Goal: Information Seeking & Learning: Learn about a topic

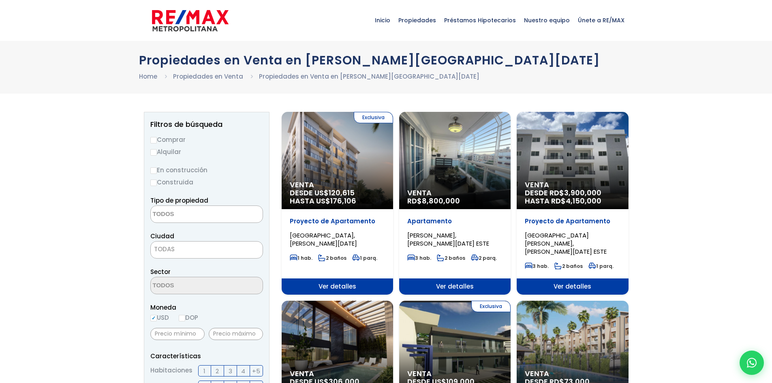
select select
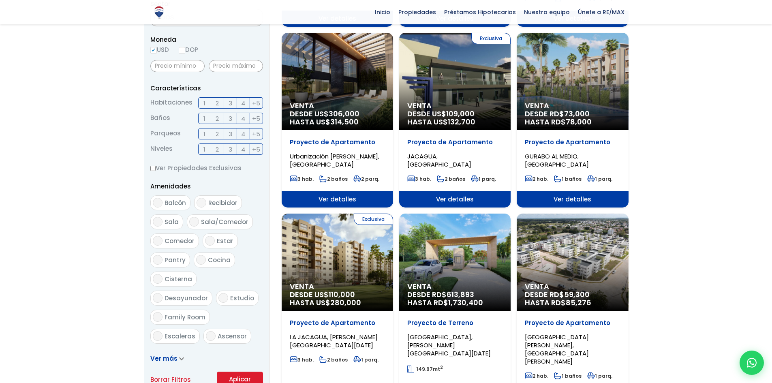
scroll to position [243, 0]
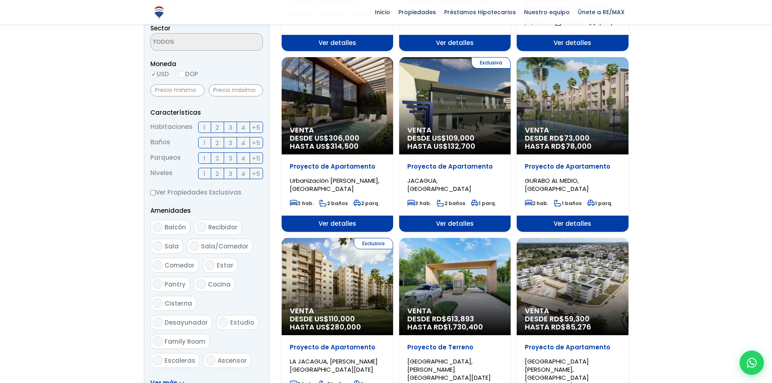
click at [393, 51] on span "Ver detalles" at bounding box center [337, 43] width 111 height 16
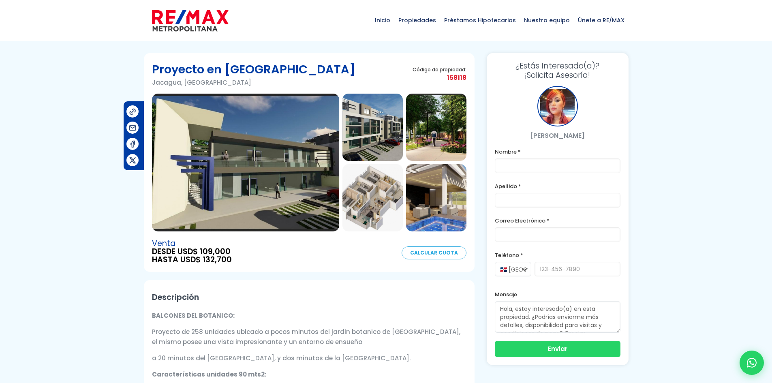
click at [373, 152] on img at bounding box center [373, 127] width 60 height 67
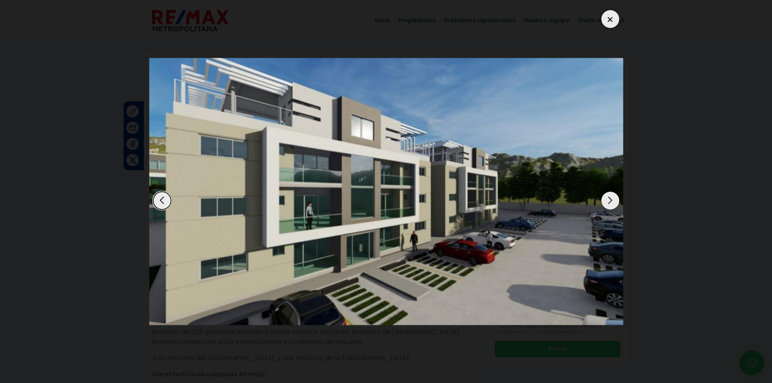
click at [611, 201] on div "Next slide" at bounding box center [611, 201] width 18 height 18
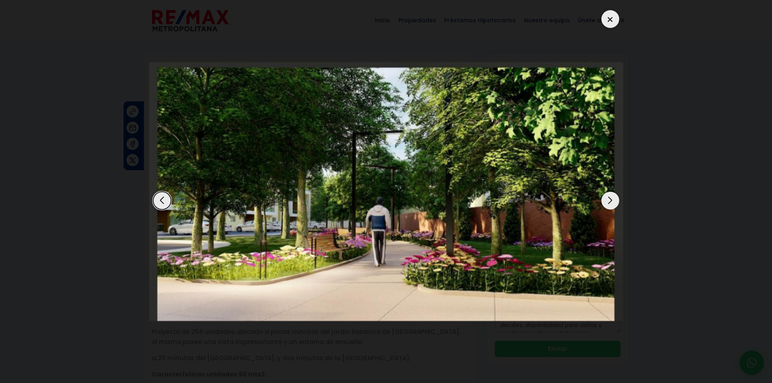
click at [611, 201] on div "Next slide" at bounding box center [611, 201] width 18 height 18
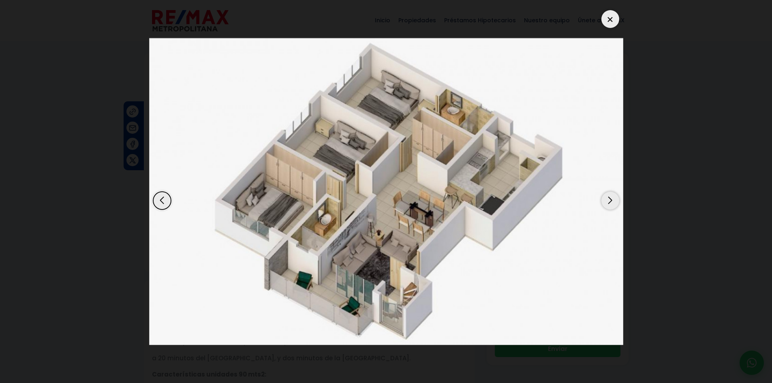
click at [611, 201] on div "Next slide" at bounding box center [611, 201] width 18 height 18
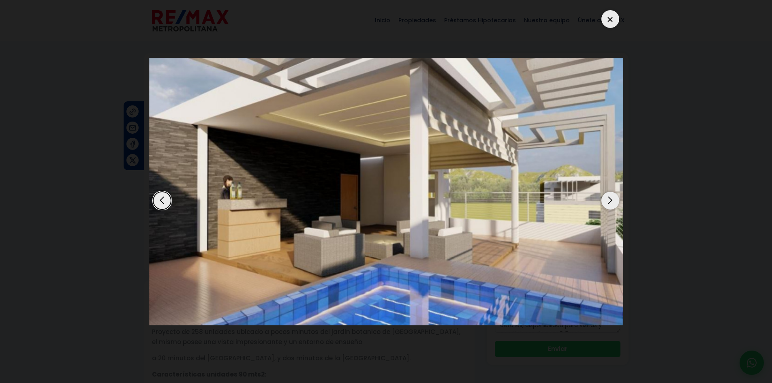
click at [611, 201] on div "Next slide" at bounding box center [611, 201] width 18 height 18
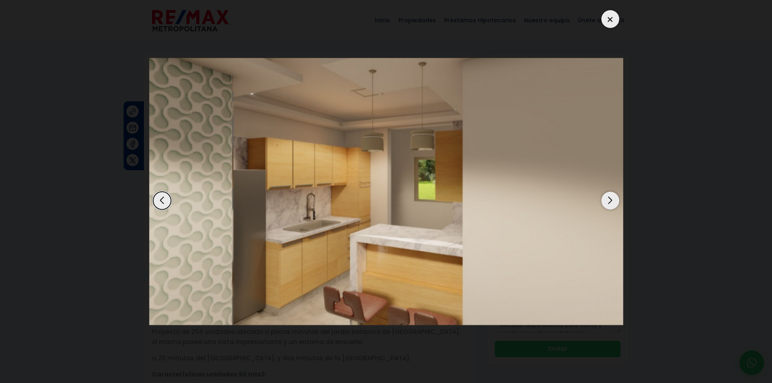
click at [611, 201] on div "Next slide" at bounding box center [611, 201] width 18 height 18
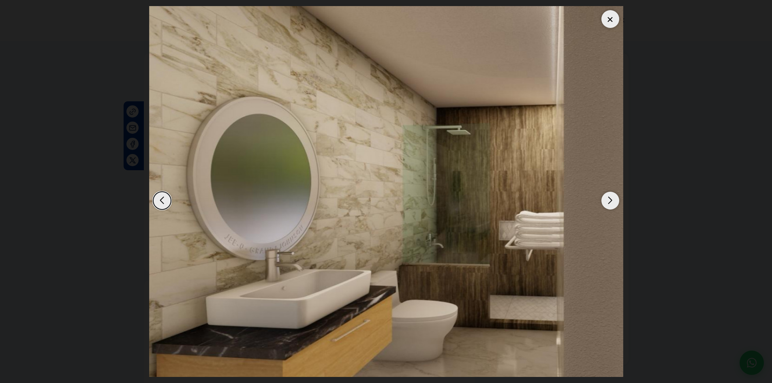
click at [611, 201] on div "Next slide" at bounding box center [611, 201] width 18 height 18
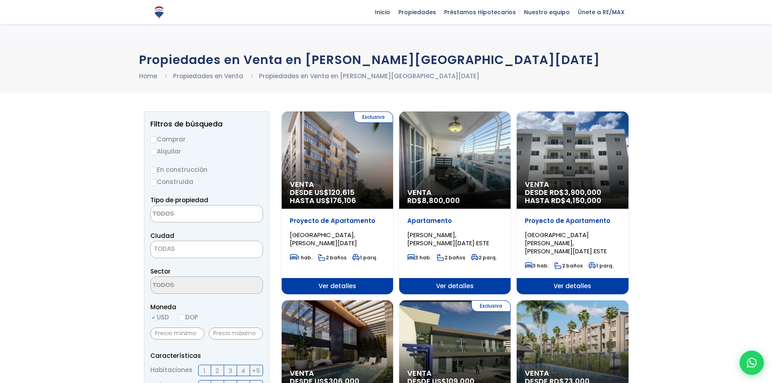
select select
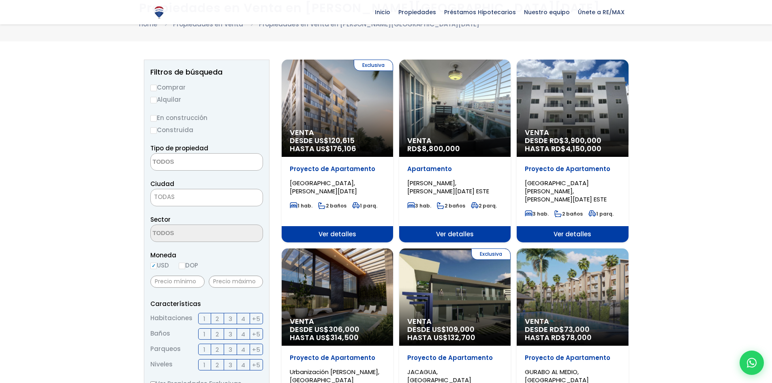
scroll to position [41, 0]
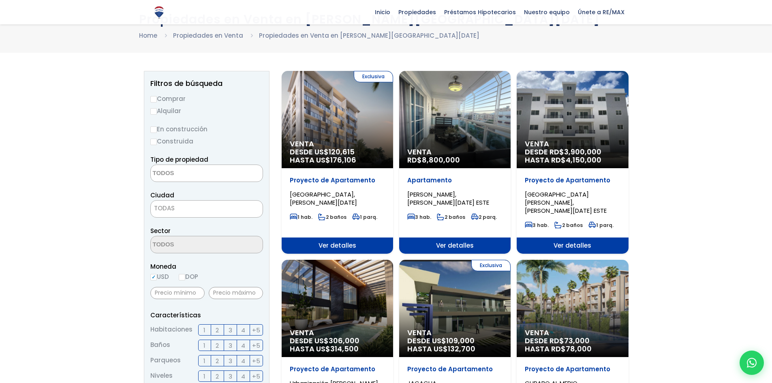
click at [385, 143] on span "Venta" at bounding box center [337, 144] width 95 height 8
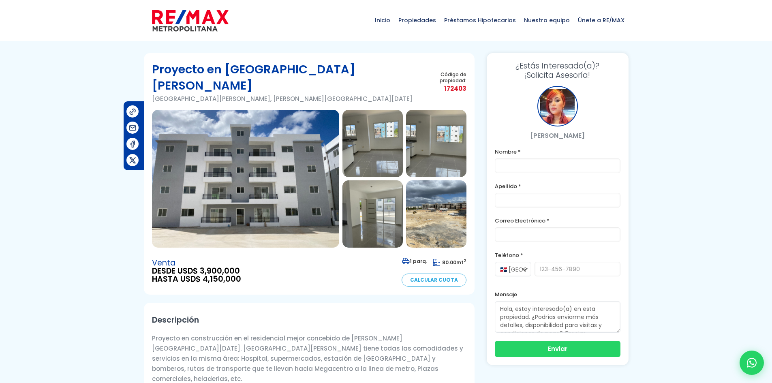
click at [285, 217] on img at bounding box center [245, 179] width 187 height 138
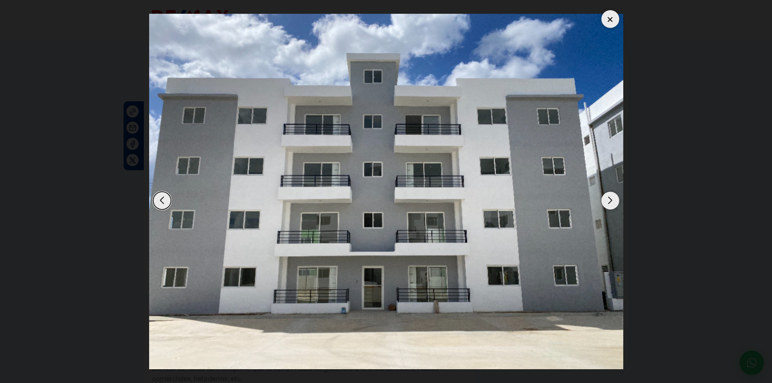
click at [607, 200] on div "Next slide" at bounding box center [611, 201] width 18 height 18
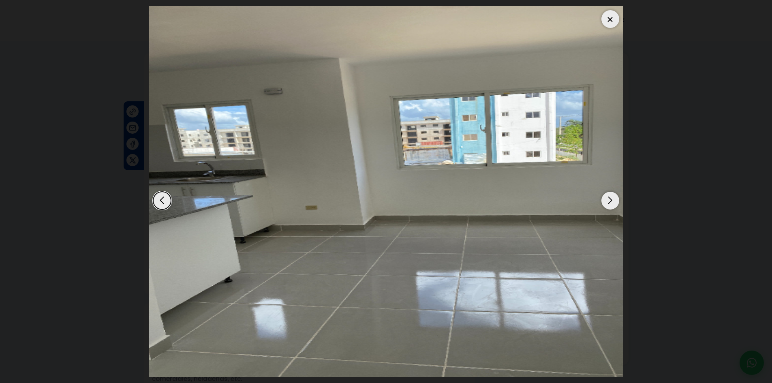
click at [607, 200] on div "Next slide" at bounding box center [611, 201] width 18 height 18
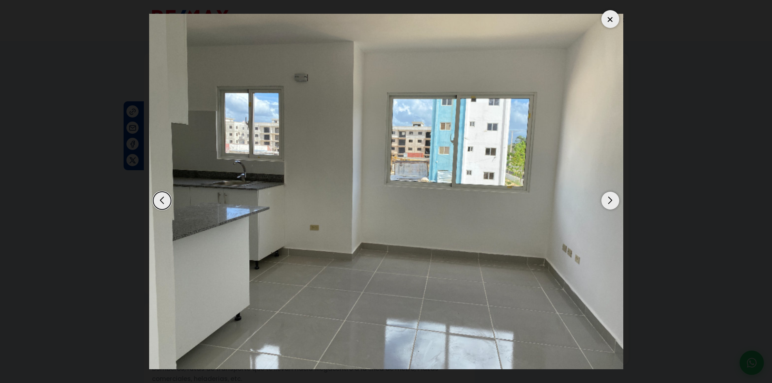
click at [607, 200] on div "Next slide" at bounding box center [611, 201] width 18 height 18
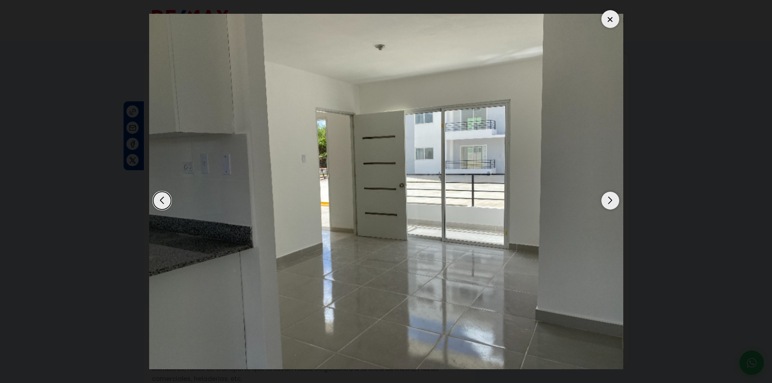
click at [607, 200] on div "Next slide" at bounding box center [611, 201] width 18 height 18
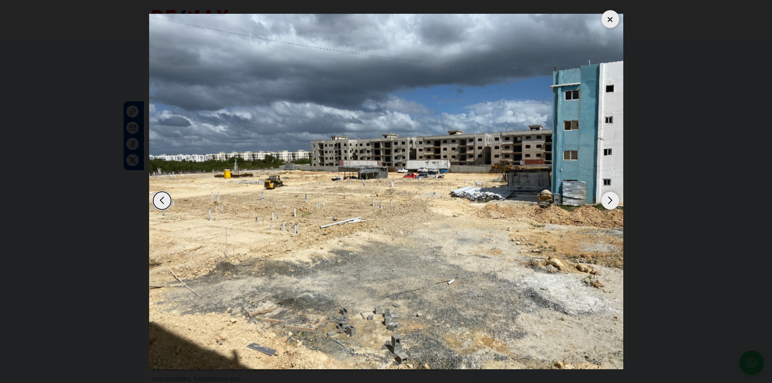
click at [607, 200] on div "Next slide" at bounding box center [611, 201] width 18 height 18
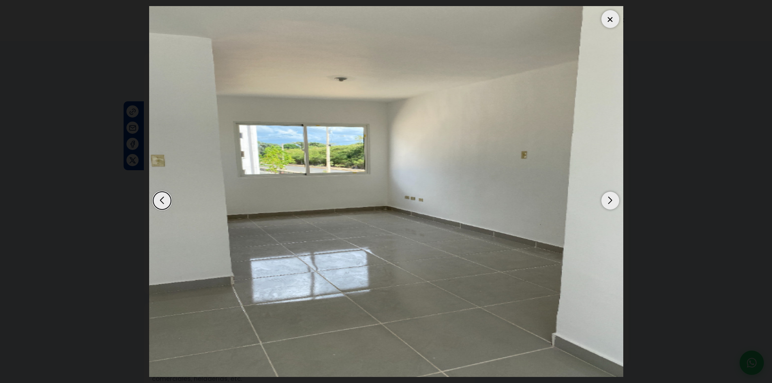
click at [607, 200] on div "Next slide" at bounding box center [611, 201] width 18 height 18
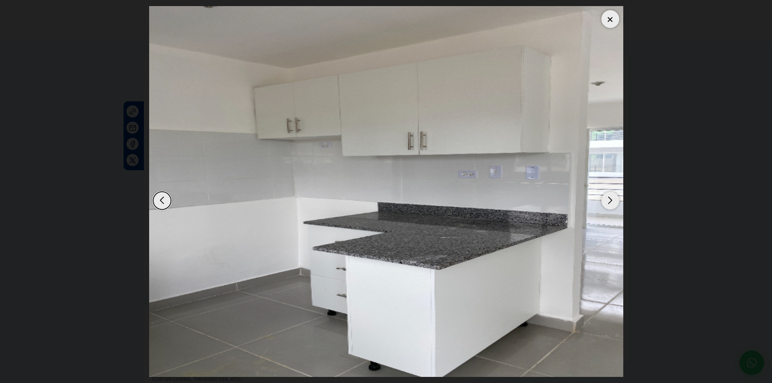
click at [607, 200] on div "Next slide" at bounding box center [611, 201] width 18 height 18
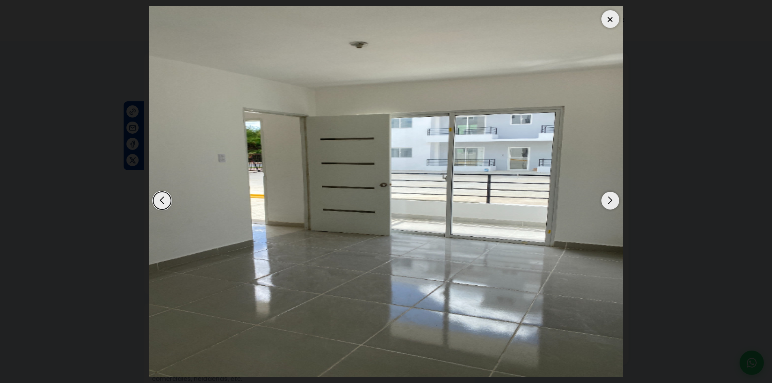
click at [607, 200] on div "Next slide" at bounding box center [611, 201] width 18 height 18
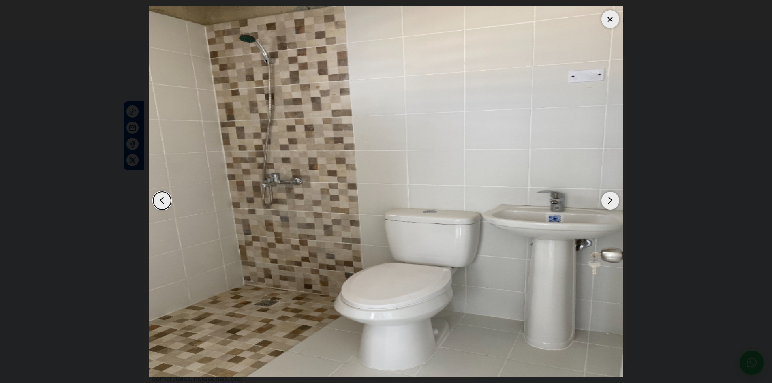
click at [607, 200] on div "Next slide" at bounding box center [611, 201] width 18 height 18
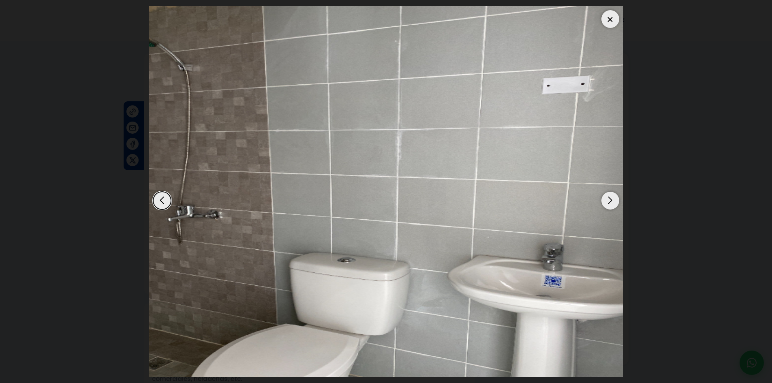
click at [607, 200] on div "Next slide" at bounding box center [611, 201] width 18 height 18
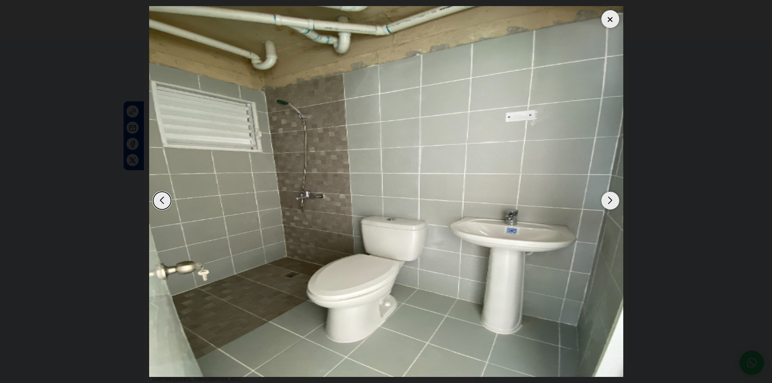
click at [607, 200] on div "Next slide" at bounding box center [611, 201] width 18 height 18
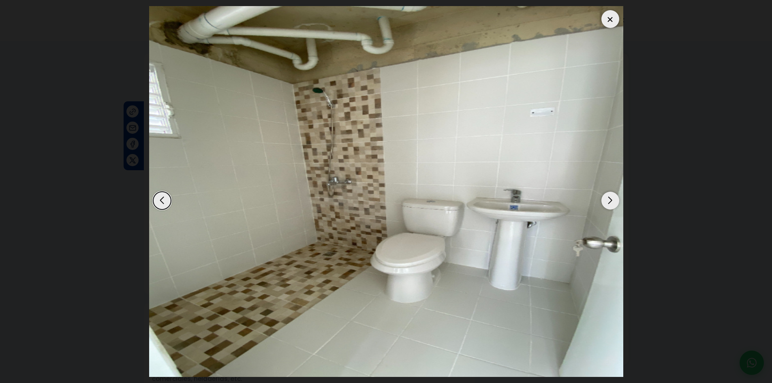
click at [607, 200] on div "Next slide" at bounding box center [611, 201] width 18 height 18
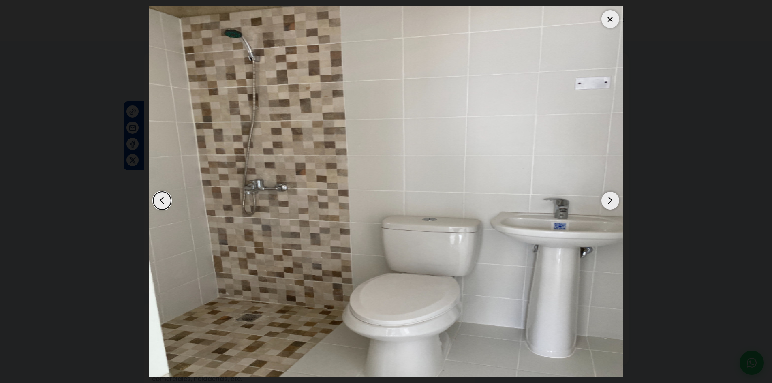
click at [607, 200] on div "Next slide" at bounding box center [611, 201] width 18 height 18
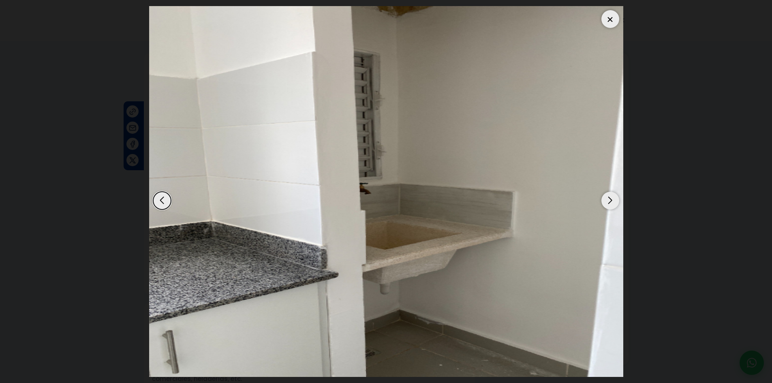
click at [607, 200] on div "Next slide" at bounding box center [611, 201] width 18 height 18
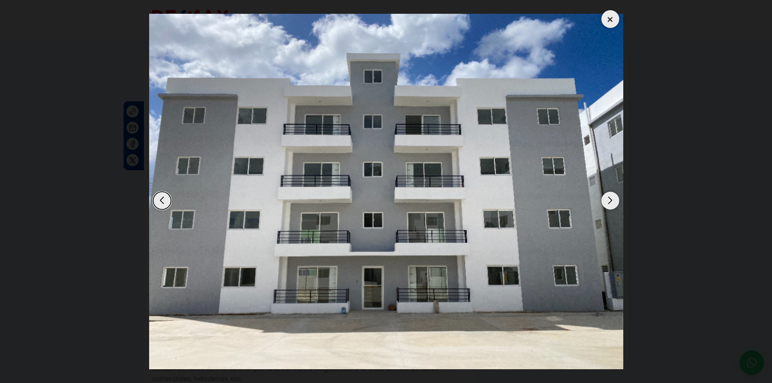
click at [607, 200] on div "Next slide" at bounding box center [611, 201] width 18 height 18
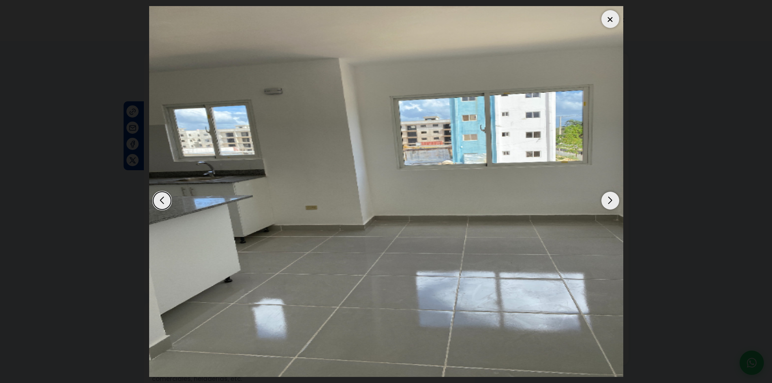
click at [607, 200] on div "Next slide" at bounding box center [611, 201] width 18 height 18
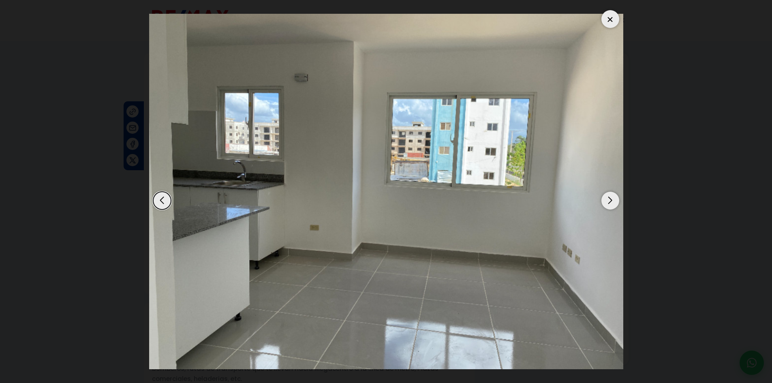
click at [607, 200] on div "Next slide" at bounding box center [611, 201] width 18 height 18
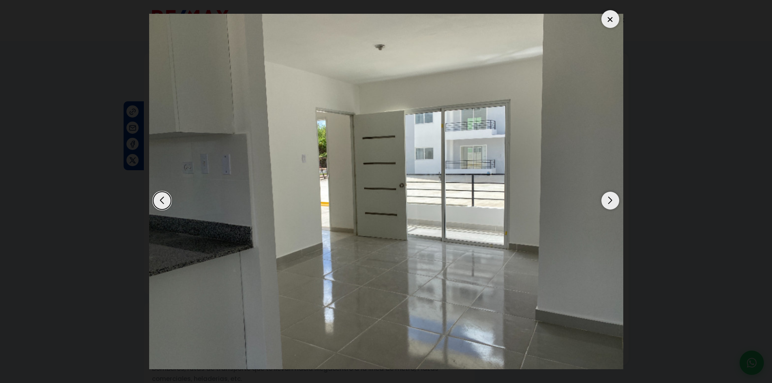
click at [607, 200] on div "Next slide" at bounding box center [611, 201] width 18 height 18
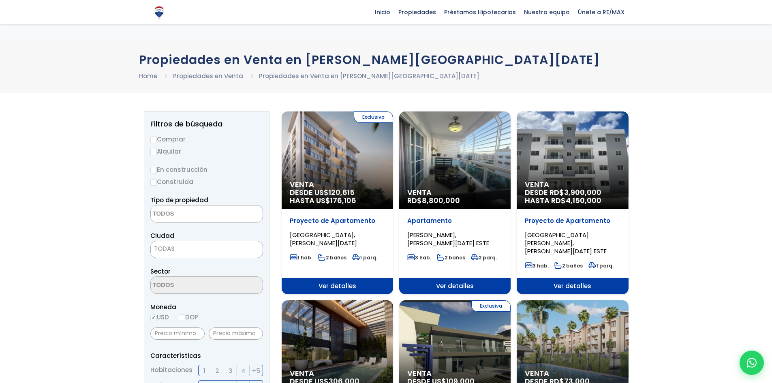
select select
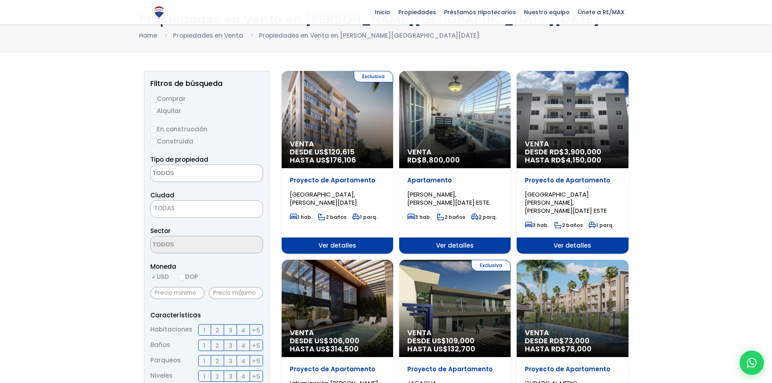
click at [357, 195] on span "ISABELITA I, SANTO DOMINGO ESTE" at bounding box center [323, 198] width 67 height 17
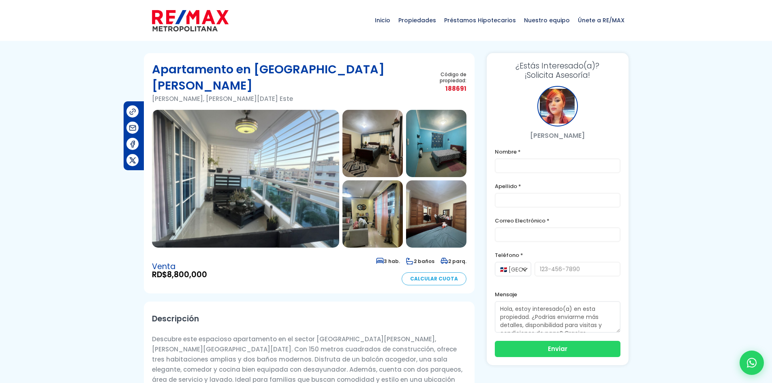
click at [387, 146] on img at bounding box center [373, 143] width 60 height 67
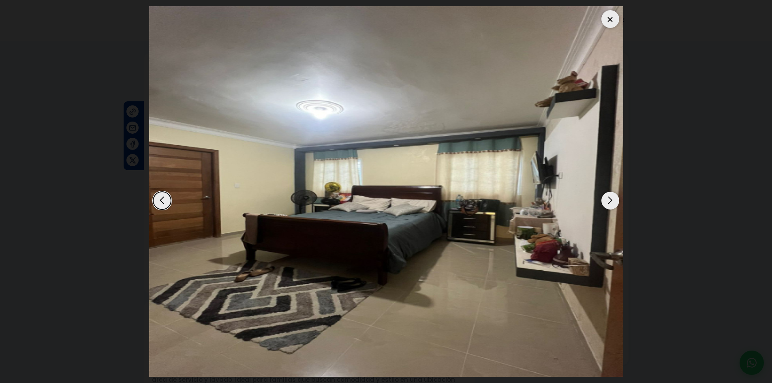
click at [613, 199] on div "Next slide" at bounding box center [611, 201] width 18 height 18
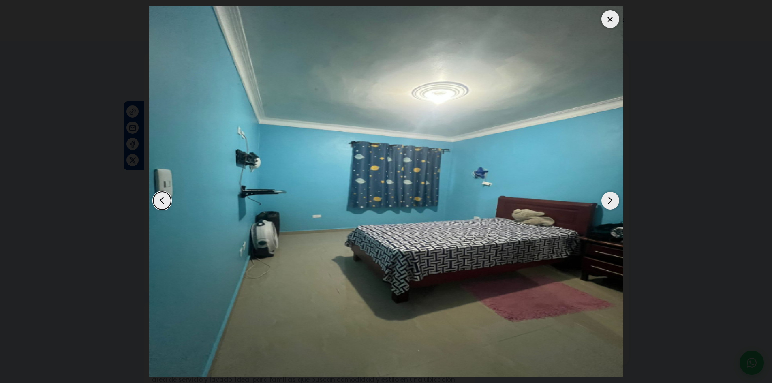
click at [613, 199] on div "Next slide" at bounding box center [611, 201] width 18 height 18
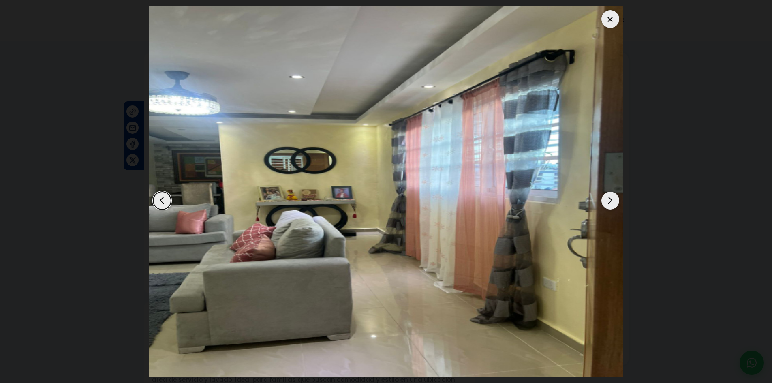
click at [613, 199] on div "Next slide" at bounding box center [611, 201] width 18 height 18
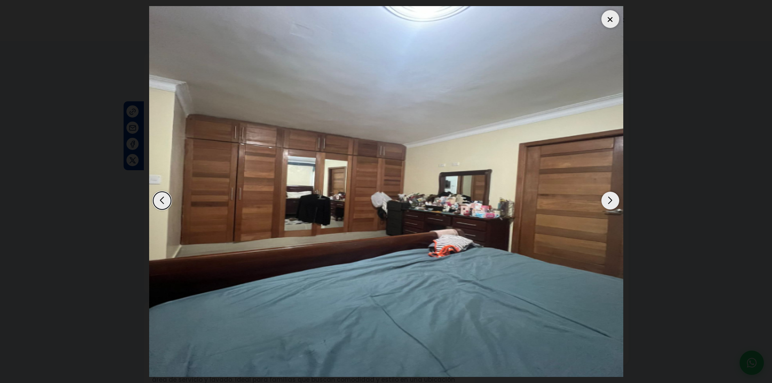
click at [613, 199] on div "Next slide" at bounding box center [611, 201] width 18 height 18
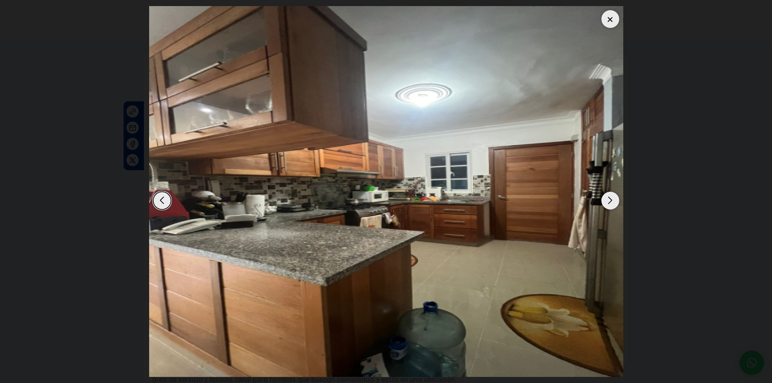
click at [613, 199] on div "Next slide" at bounding box center [611, 201] width 18 height 18
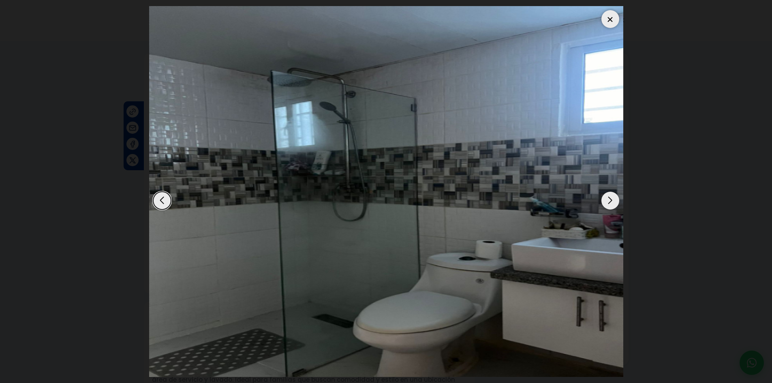
click at [613, 199] on div "Next slide" at bounding box center [611, 201] width 18 height 18
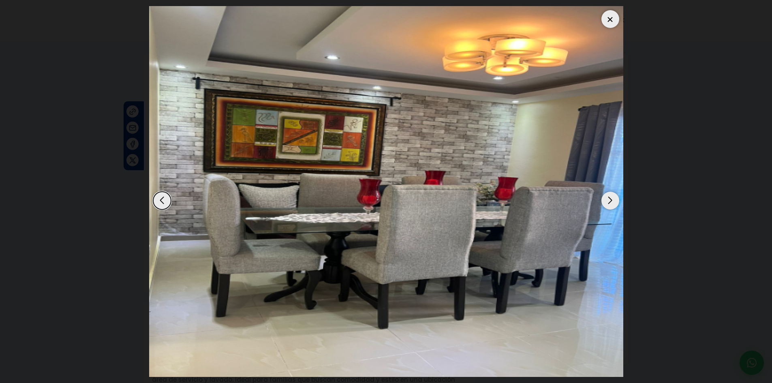
click at [613, 199] on div "Next slide" at bounding box center [611, 201] width 18 height 18
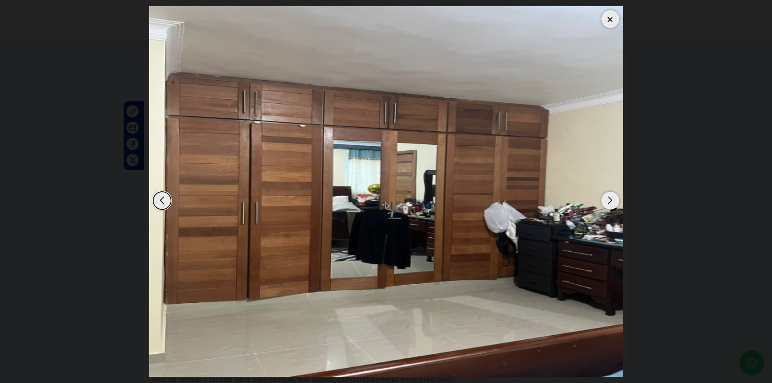
click at [613, 199] on div "Next slide" at bounding box center [611, 201] width 18 height 18
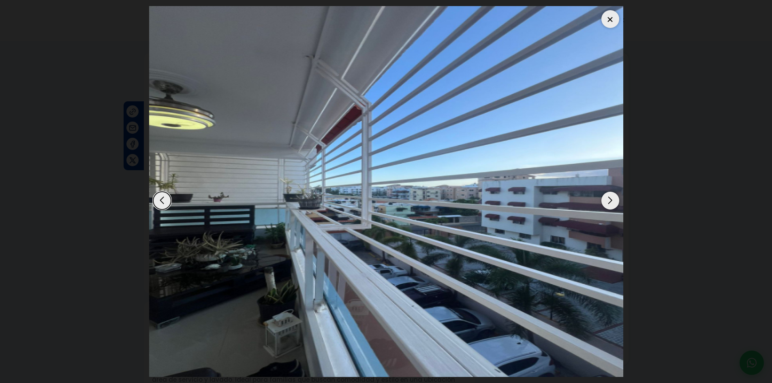
click at [613, 199] on div "Next slide" at bounding box center [611, 201] width 18 height 18
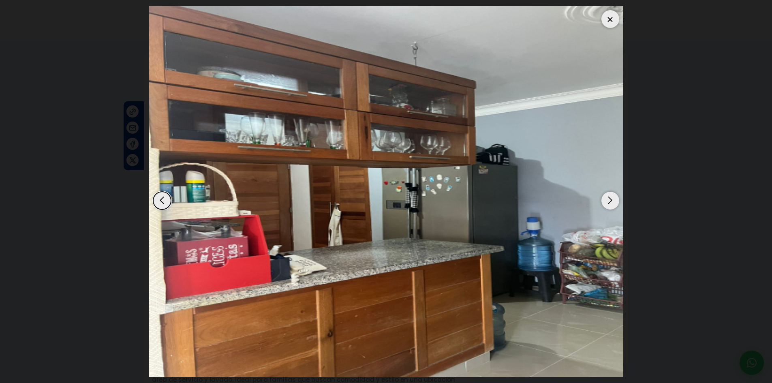
click at [613, 199] on div "Next slide" at bounding box center [611, 201] width 18 height 18
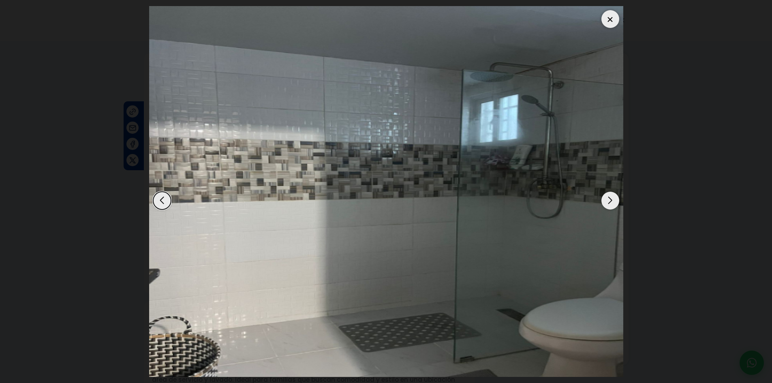
click at [613, 199] on div "Next slide" at bounding box center [611, 201] width 18 height 18
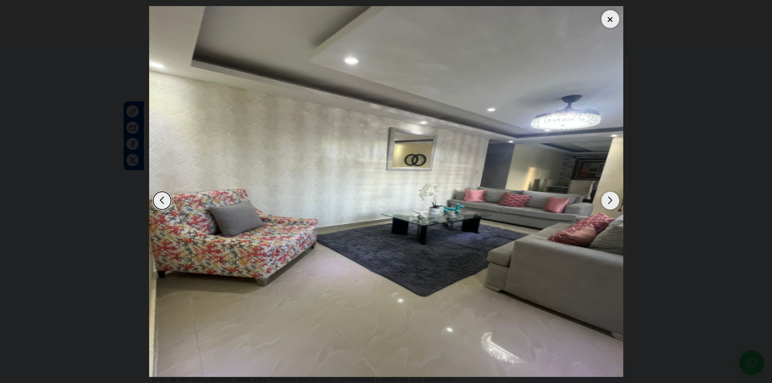
click at [612, 199] on div "Next slide" at bounding box center [611, 201] width 18 height 18
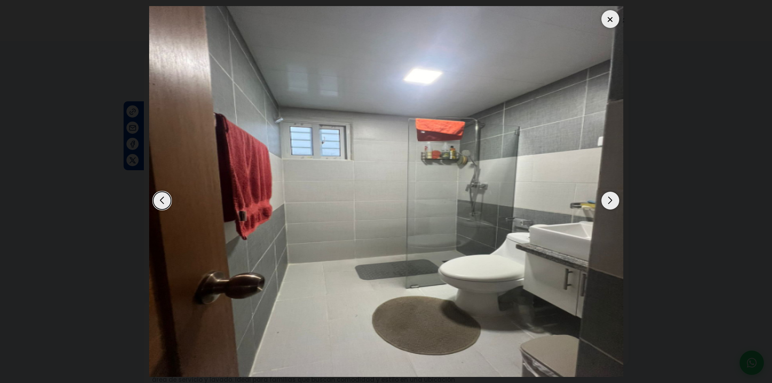
click at [612, 199] on div "Next slide" at bounding box center [611, 201] width 18 height 18
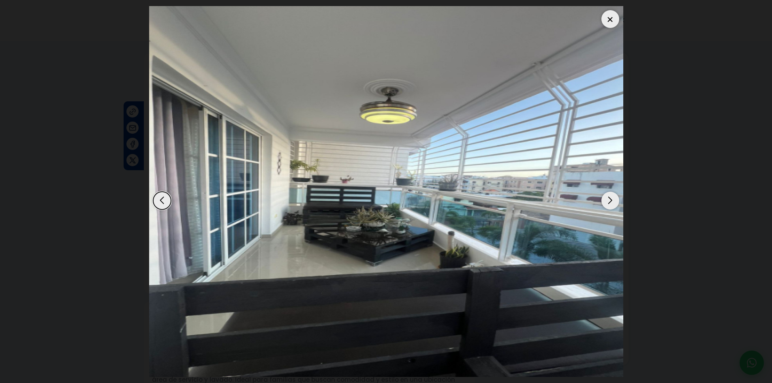
click at [612, 199] on div "Next slide" at bounding box center [611, 201] width 18 height 18
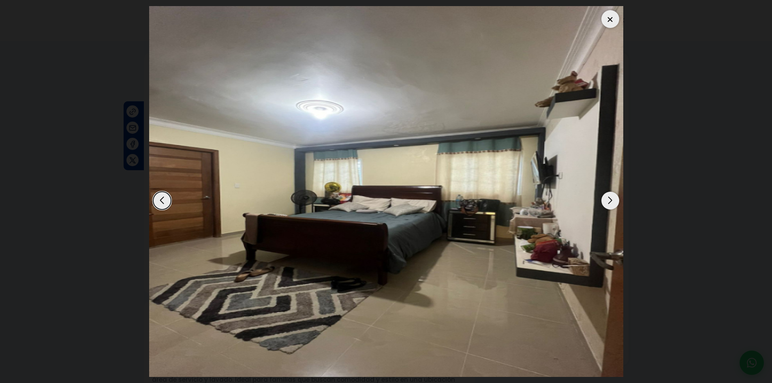
click at [612, 199] on div "Next slide" at bounding box center [611, 201] width 18 height 18
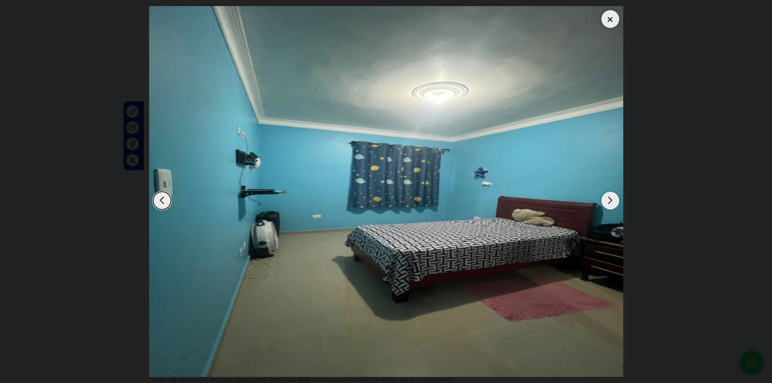
click at [609, 16] on div at bounding box center [611, 19] width 18 height 18
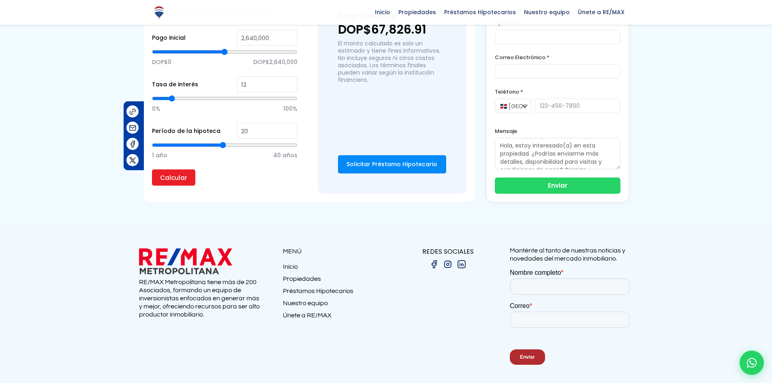
scroll to position [636, 0]
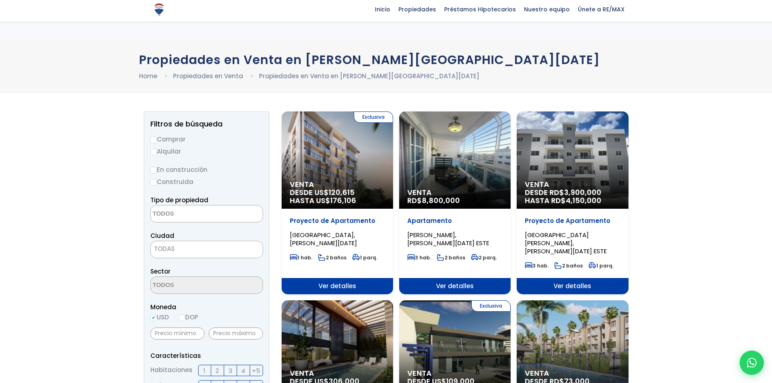
select select
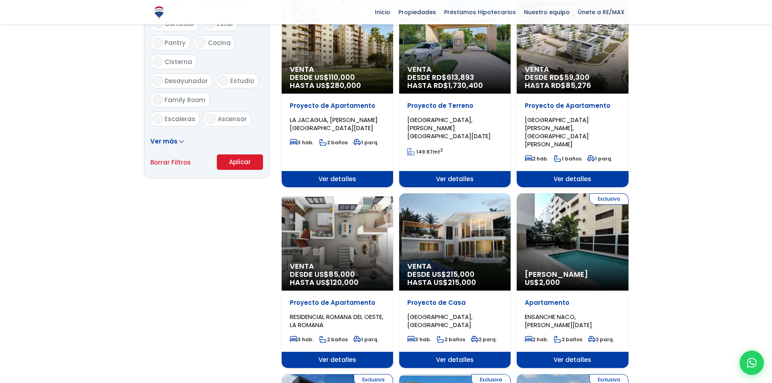
scroll to position [486, 0]
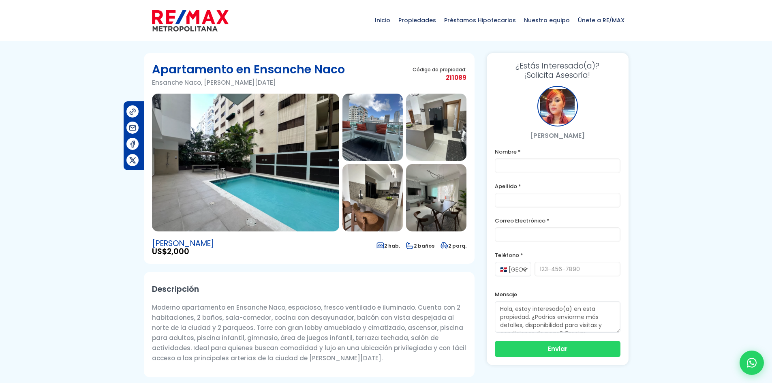
click at [385, 148] on img at bounding box center [373, 127] width 60 height 67
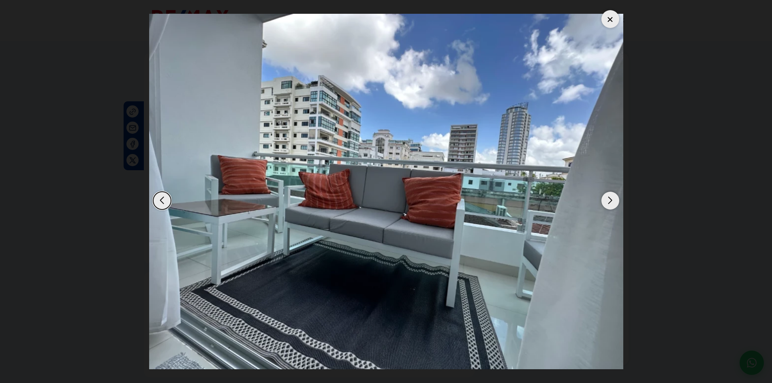
click at [613, 198] on div "Next slide" at bounding box center [611, 201] width 18 height 18
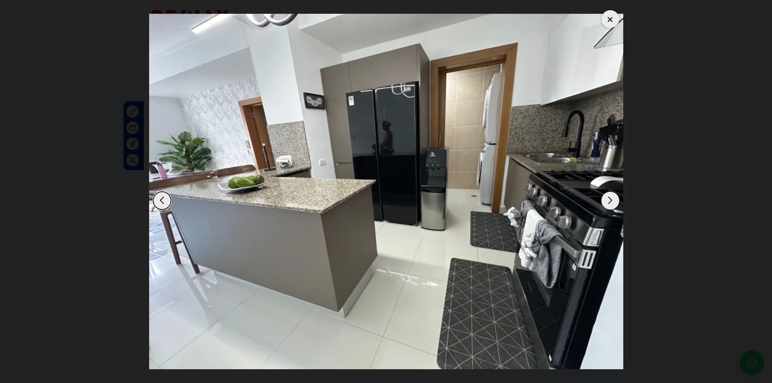
click at [613, 198] on div "Next slide" at bounding box center [611, 201] width 18 height 18
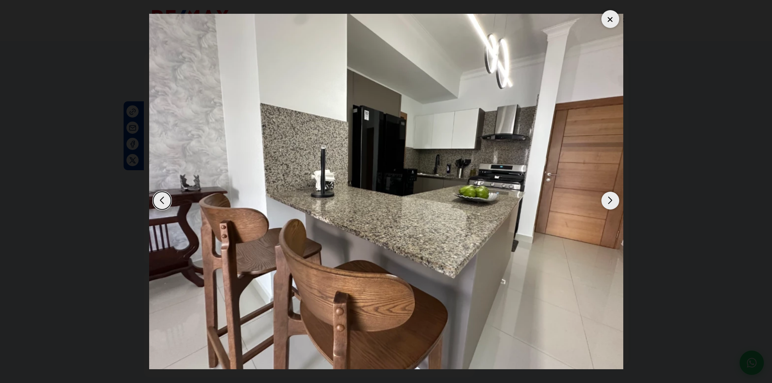
click at [613, 198] on div "Next slide" at bounding box center [611, 201] width 18 height 18
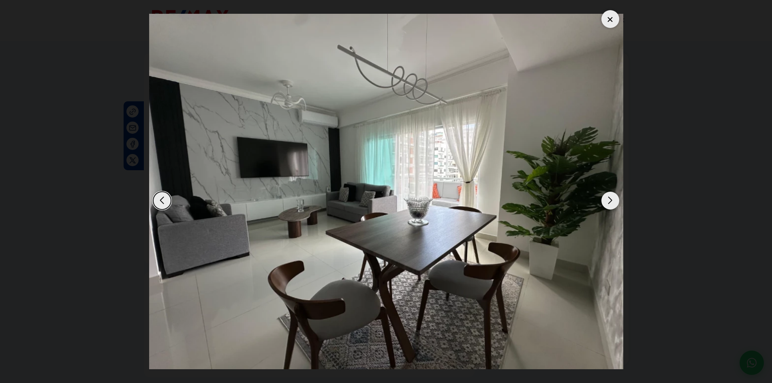
click at [613, 198] on div "Next slide" at bounding box center [611, 201] width 18 height 18
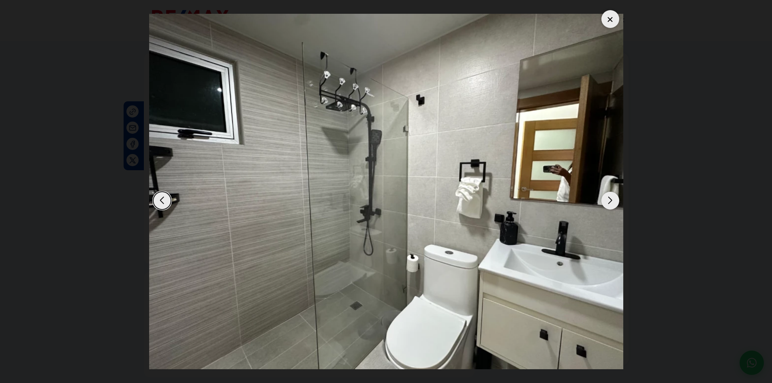
click at [613, 198] on div "Next slide" at bounding box center [611, 201] width 18 height 18
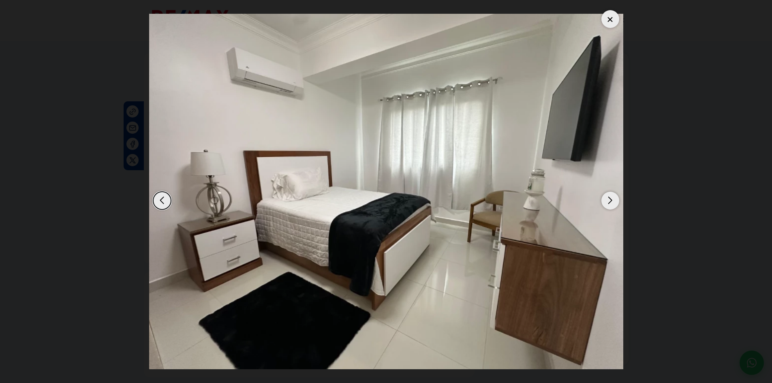
click at [613, 198] on div "Next slide" at bounding box center [611, 201] width 18 height 18
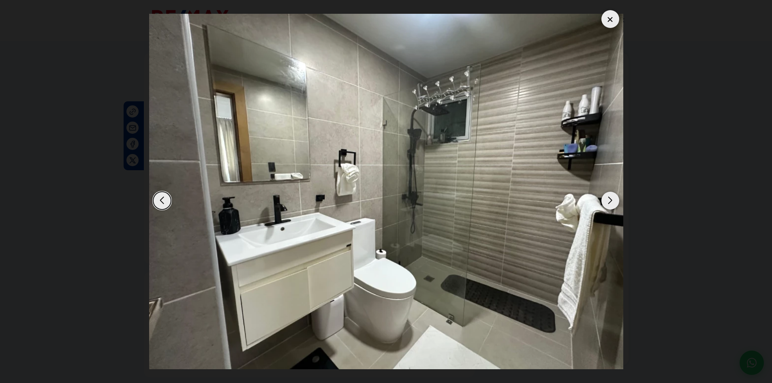
click at [613, 198] on div "Next slide" at bounding box center [611, 201] width 18 height 18
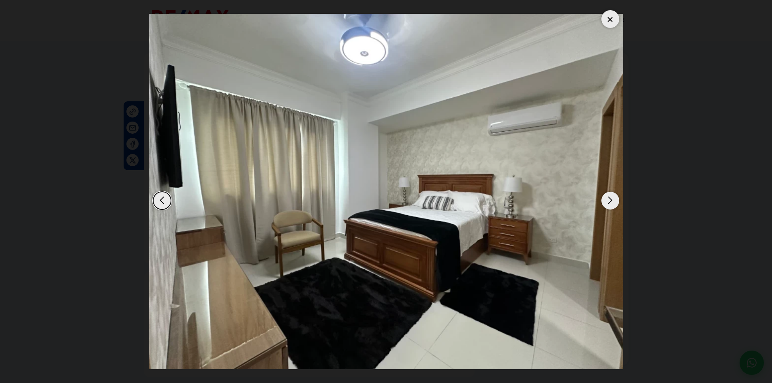
click at [613, 198] on div "Next slide" at bounding box center [611, 201] width 18 height 18
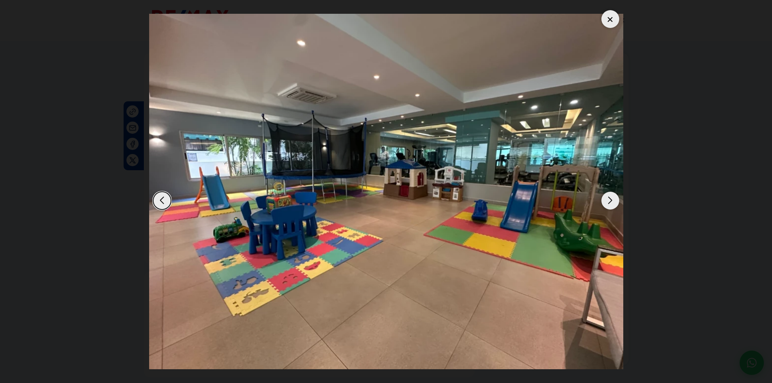
click at [613, 198] on div "Next slide" at bounding box center [611, 201] width 18 height 18
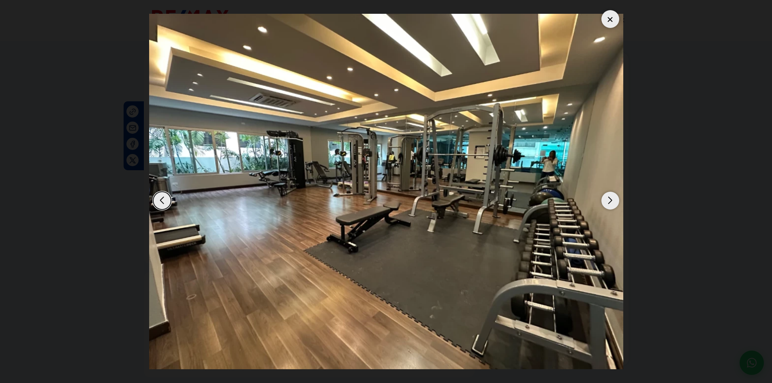
click at [613, 198] on div "Next slide" at bounding box center [611, 201] width 18 height 18
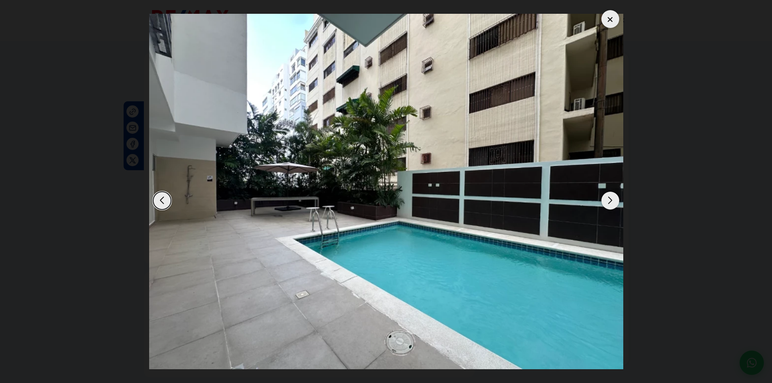
click at [613, 198] on div "Next slide" at bounding box center [611, 201] width 18 height 18
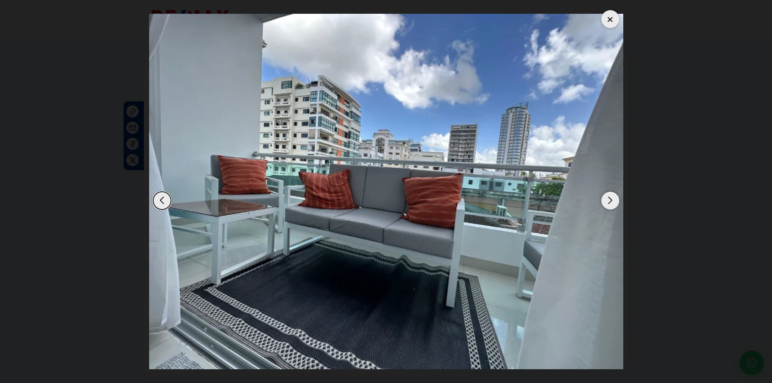
click at [613, 198] on div "Next slide" at bounding box center [611, 201] width 18 height 18
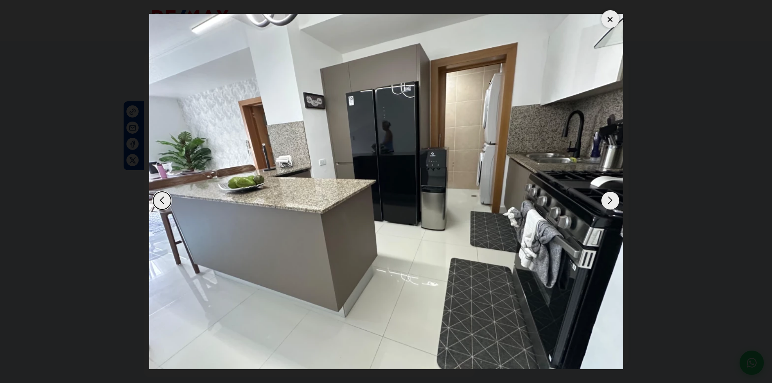
click at [612, 18] on div at bounding box center [611, 19] width 18 height 18
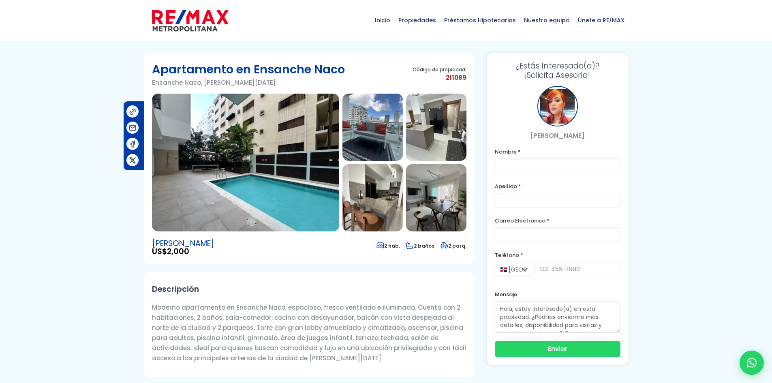
drag, startPoint x: 78, startPoint y: 17, endPoint x: 68, endPoint y: 110, distance: 94.2
click at [65, 31] on div "Inicio Propiedades Préstamos Hipotecarios Calculadora de préstamos Nuestro equi…" at bounding box center [386, 20] width 772 height 41
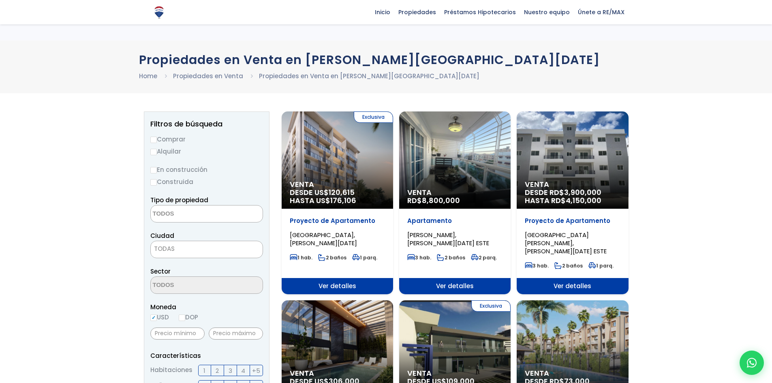
select select
